Goal: Transaction & Acquisition: Purchase product/service

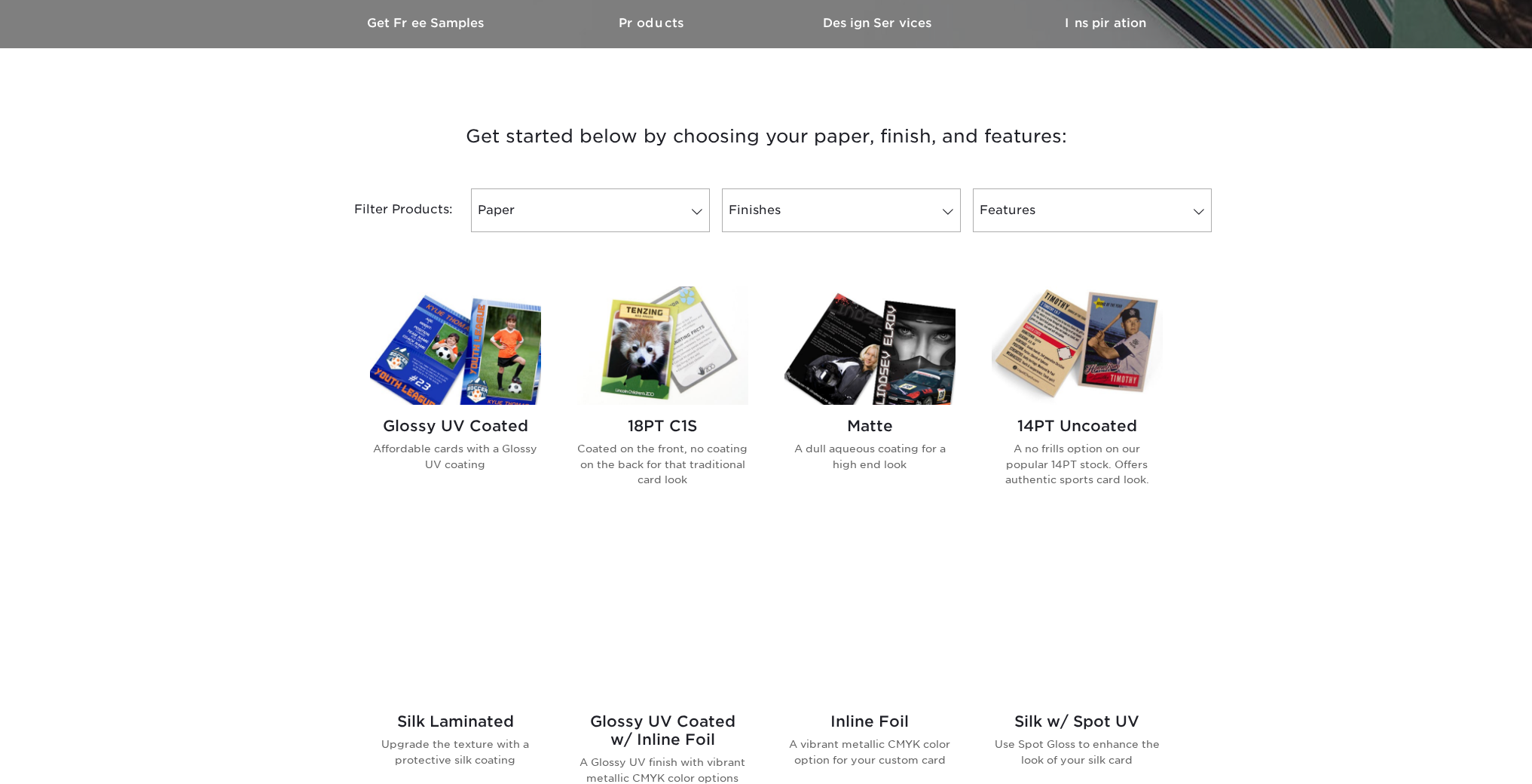
scroll to position [486, 0]
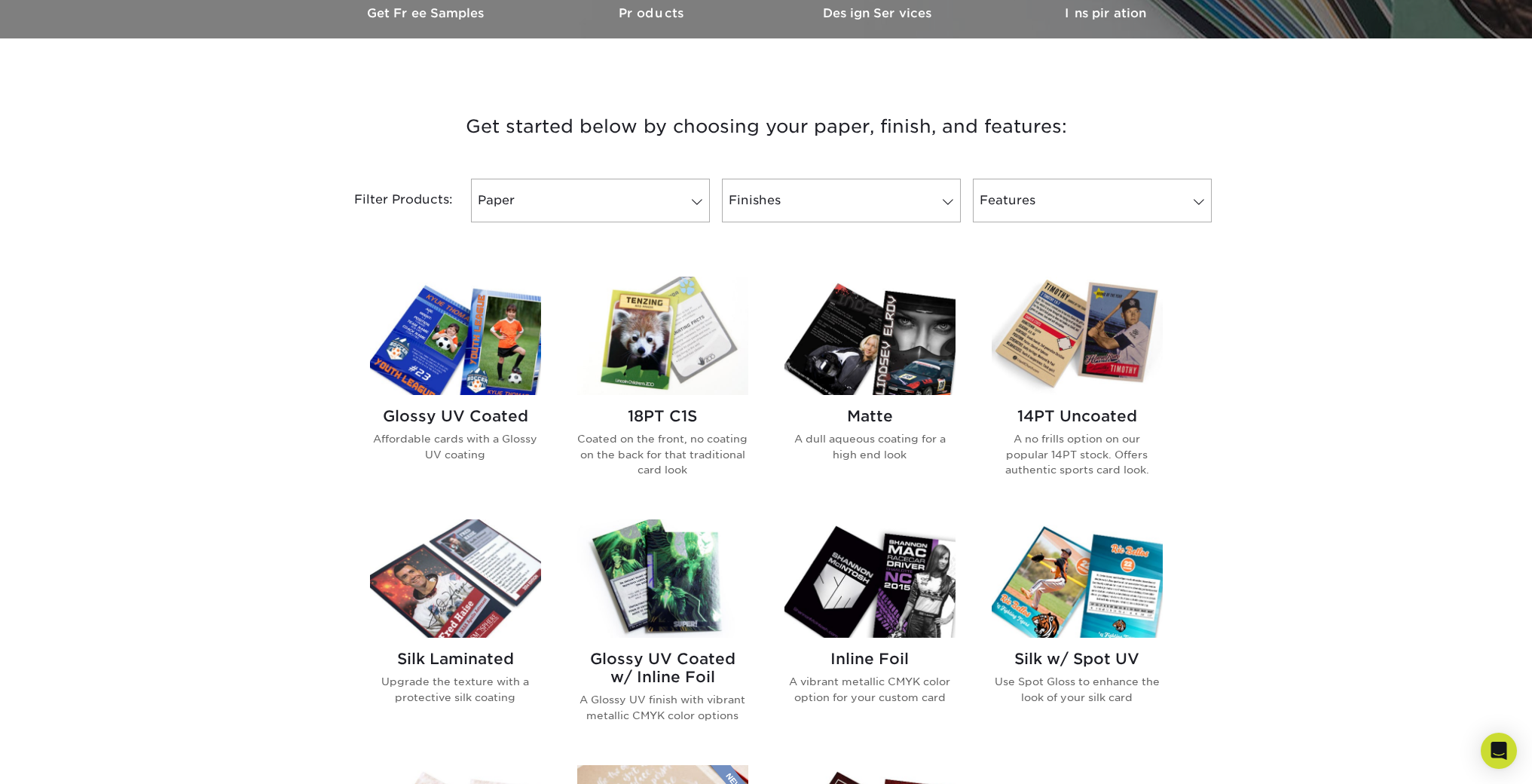
click at [1110, 364] on img at bounding box center [1078, 336] width 172 height 119
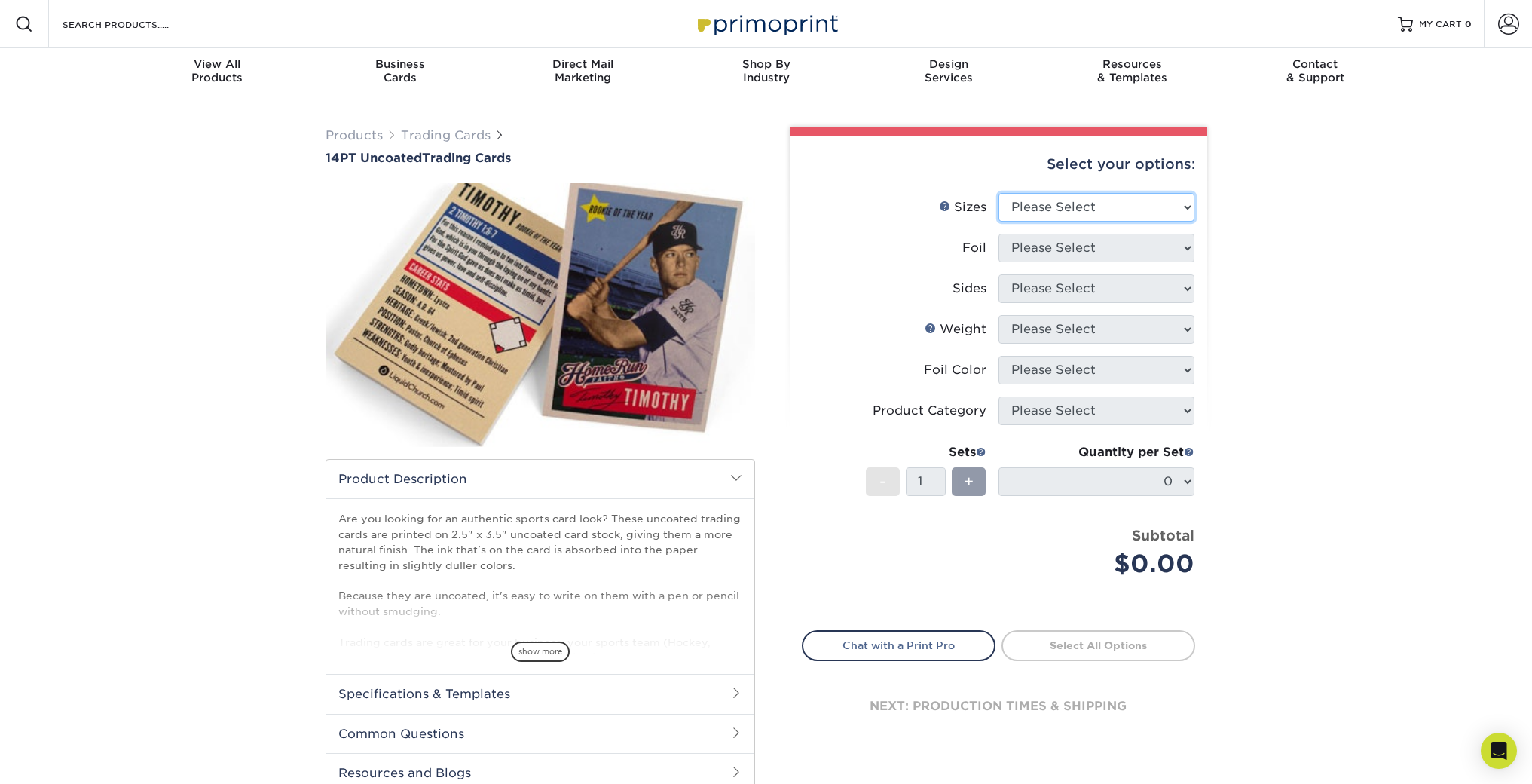
click at [1181, 203] on select "Please Select 2.5" x 3.5"" at bounding box center [1097, 207] width 196 height 29
select select "2.50x3.50"
click at [999, 193] on select "Please Select 2.5" x 3.5"" at bounding box center [1097, 207] width 196 height 29
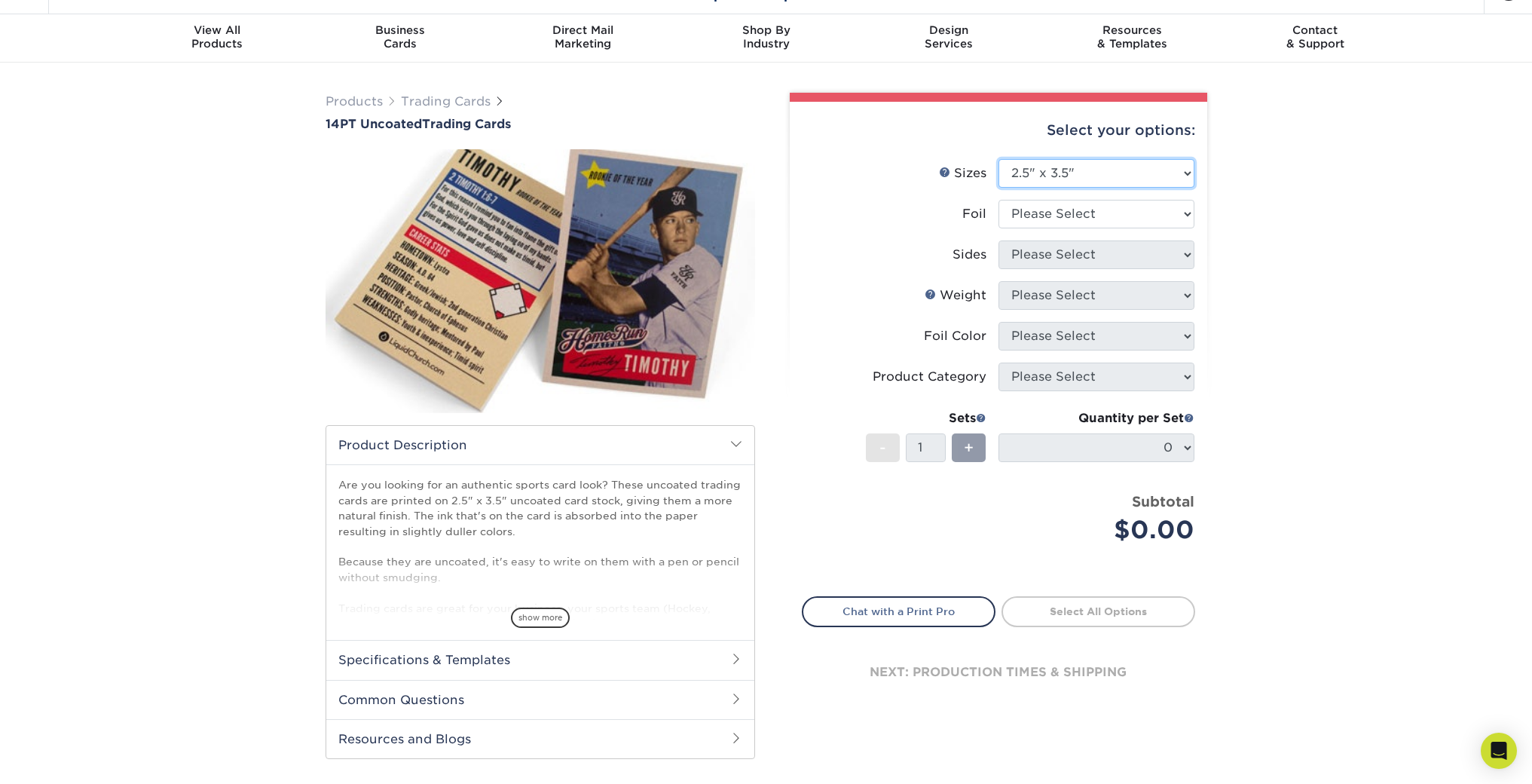
scroll to position [35, 0]
click at [526, 615] on span "show more" at bounding box center [540, 617] width 59 height 21
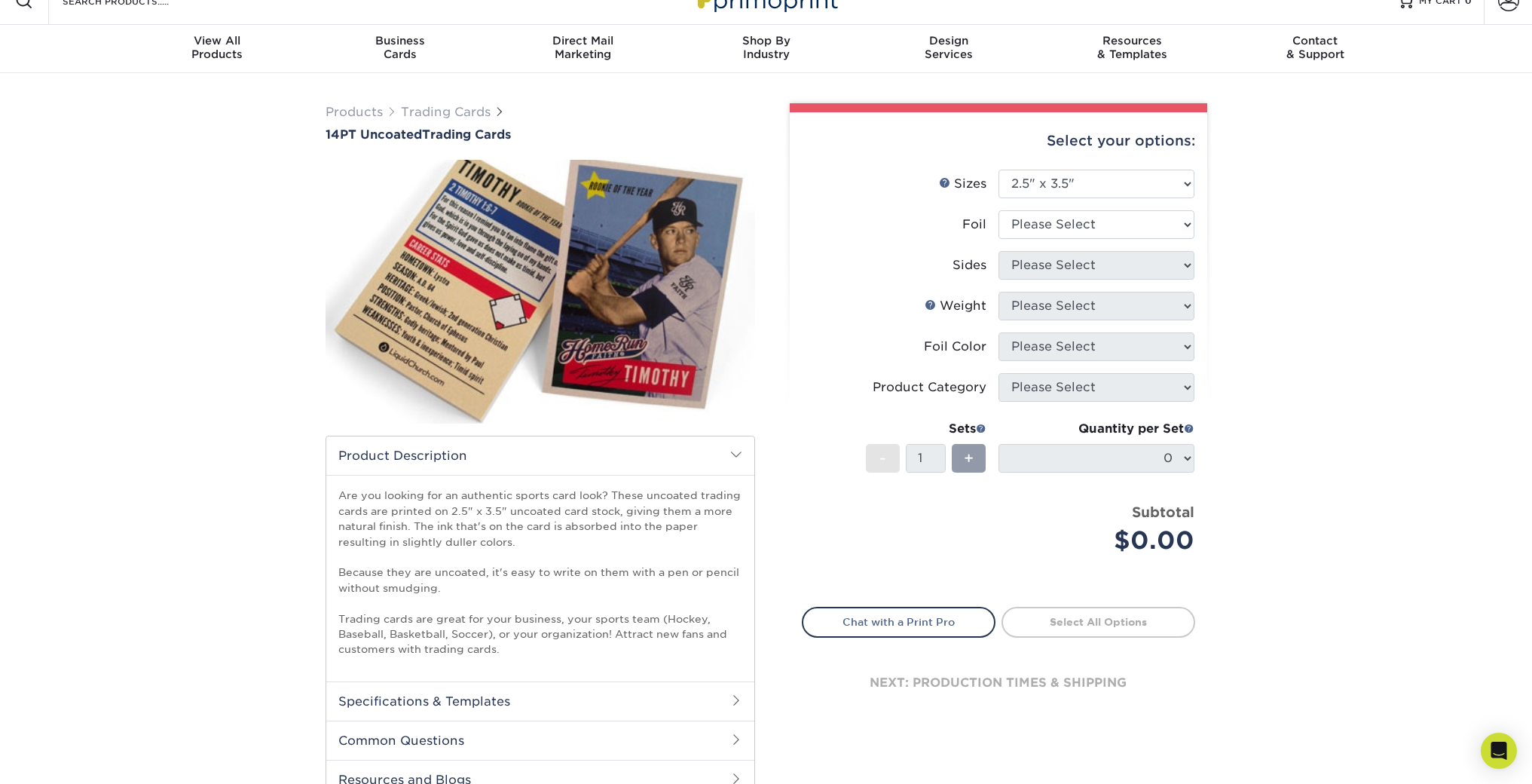
scroll to position [0, 0]
